Goal: Task Accomplishment & Management: Manage account settings

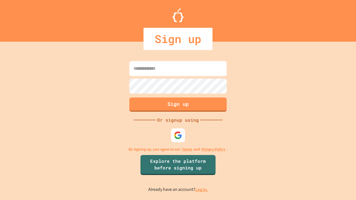
click at [202, 190] on link "Log in." at bounding box center [201, 190] width 13 height 6
